Goal: Information Seeking & Learning: Learn about a topic

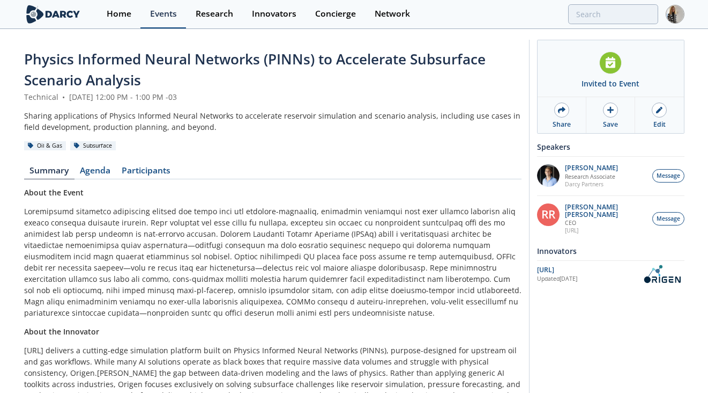
click at [165, 12] on div "Events" at bounding box center [163, 14] width 27 height 9
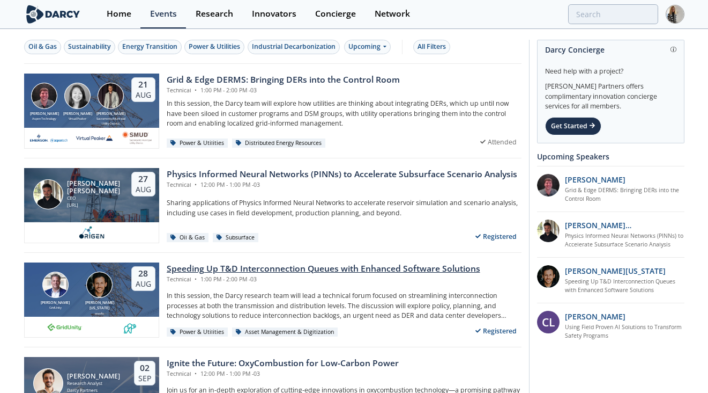
click at [278, 269] on div "Speeding Up T&D Interconnection Queues with Enhanced Software Solutions" at bounding box center [324, 268] width 314 height 13
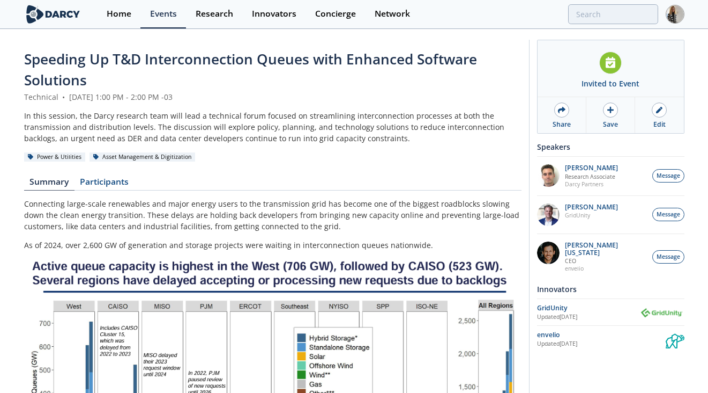
click at [178, 57] on span "Speeding Up T&D Interconnection Queues with Enhanced Software Solutions" at bounding box center [250, 69] width 453 height 40
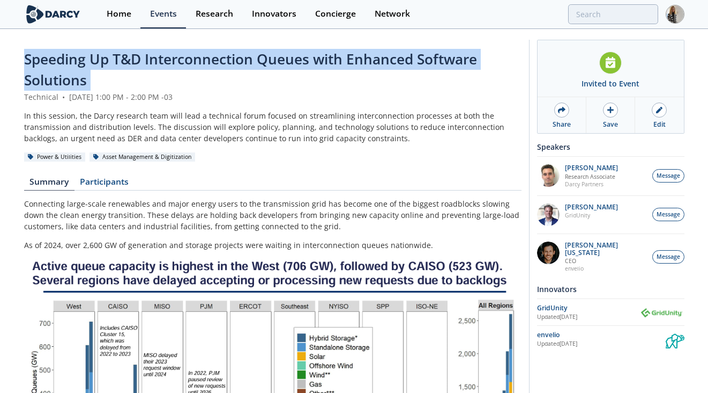
click at [178, 57] on span "Speeding Up T&D Interconnection Queues with Enhanced Software Solutions" at bounding box center [250, 69] width 453 height 40
copy header "Speeding Up T&D Interconnection Queues with Enhanced Software Solutions"
click at [34, 58] on span "Speeding Up T&D Interconnection Queues with Enhanced Software Solutions" at bounding box center [250, 69] width 453 height 40
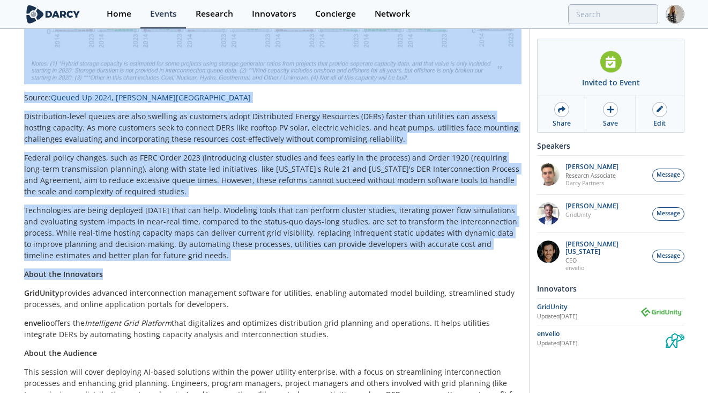
scroll to position [536, 0]
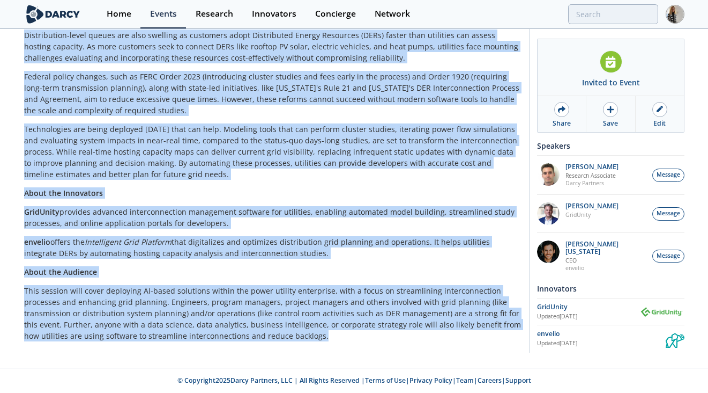
drag, startPoint x: 24, startPoint y: 54, endPoint x: 274, endPoint y: 334, distance: 374.9
copy div "Loremips Do S&A Consecteturadip Elitse doei Temporin Utlabore Etdolorem Aliquae…"
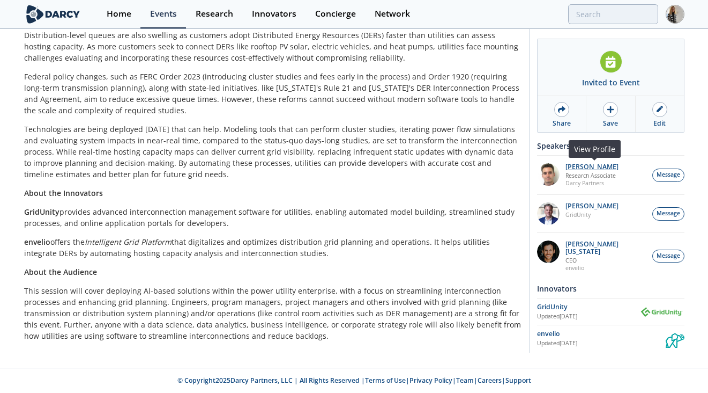
click at [579, 168] on p "[PERSON_NAME]" at bounding box center [592, 167] width 53 height 8
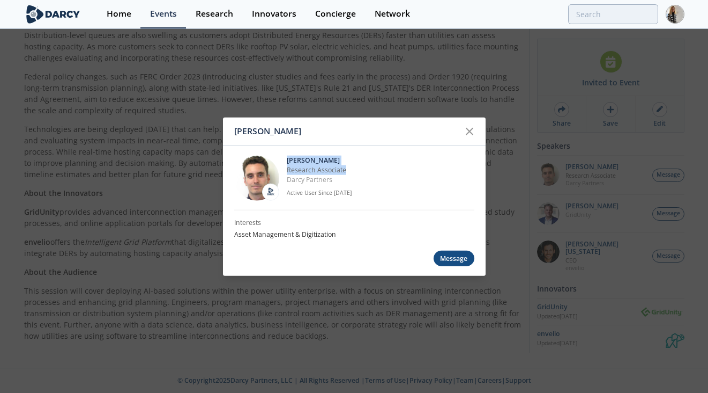
drag, startPoint x: 287, startPoint y: 158, endPoint x: 357, endPoint y: 166, distance: 69.6
click at [357, 166] on div "[PERSON_NAME] Research Associate [PERSON_NAME] Partners Active User Since [DATE]" at bounding box center [381, 177] width 188 height 45
copy div "[PERSON_NAME] Research Associate"
click at [478, 127] on div at bounding box center [470, 131] width 20 height 20
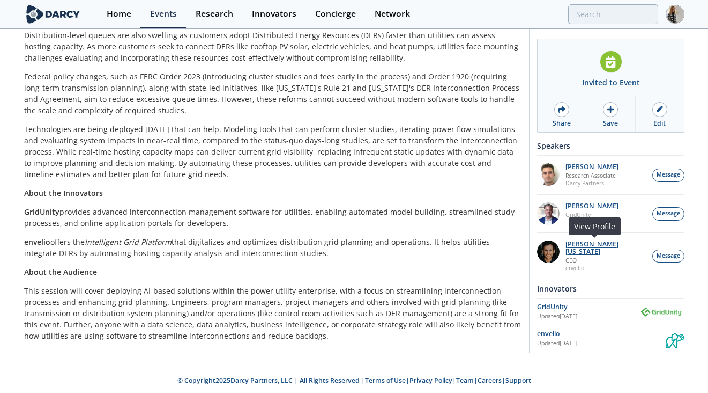
click at [588, 243] on p "[PERSON_NAME][US_STATE]" at bounding box center [607, 247] width 82 height 15
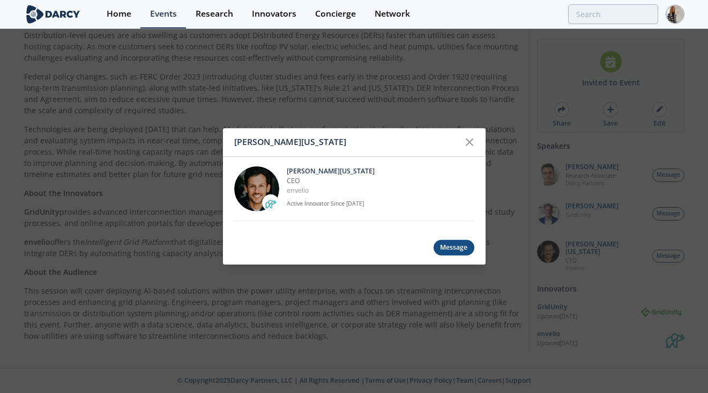
drag, startPoint x: 288, startPoint y: 168, endPoint x: 327, endPoint y: 200, distance: 50.3
click at [327, 200] on div "[PERSON_NAME][US_STATE] CEO [GEOGRAPHIC_DATA] Active Innovator Since [DATE]" at bounding box center [381, 188] width 188 height 45
drag, startPoint x: 287, startPoint y: 172, endPoint x: 320, endPoint y: 195, distance: 39.6
click at [320, 195] on div "[PERSON_NAME][US_STATE] CEO [GEOGRAPHIC_DATA] Active Innovator Since [DATE]" at bounding box center [381, 188] width 188 height 45
copy div "[PERSON_NAME][US_STATE] CEO envelio"
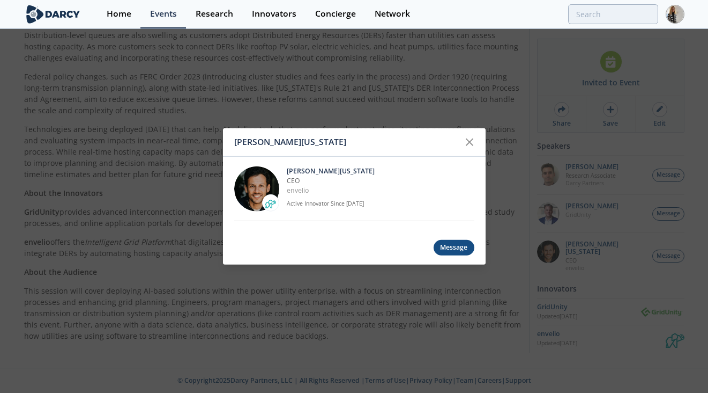
click at [464, 142] on icon at bounding box center [469, 142] width 13 height 13
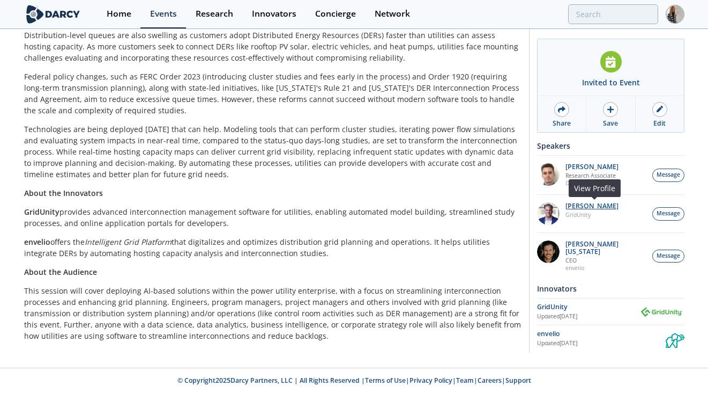
click at [598, 207] on p "[PERSON_NAME]" at bounding box center [592, 206] width 53 height 8
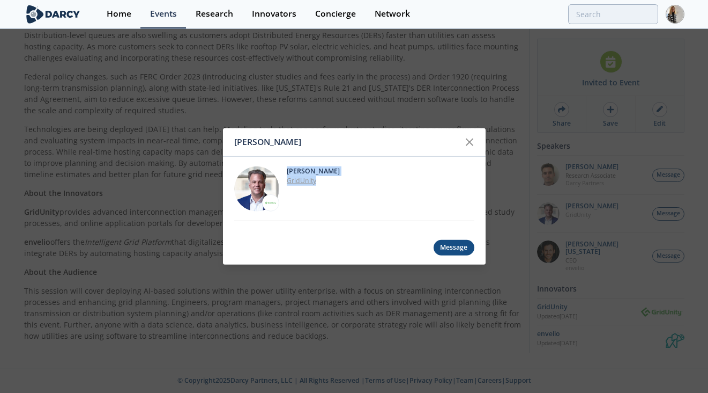
drag, startPoint x: 287, startPoint y: 168, endPoint x: 330, endPoint y: 181, distance: 44.8
click at [330, 181] on div "[PERSON_NAME] GridUnity" at bounding box center [381, 188] width 188 height 45
copy div "[PERSON_NAME] GridUnity"
